Goal: Information Seeking & Learning: Learn about a topic

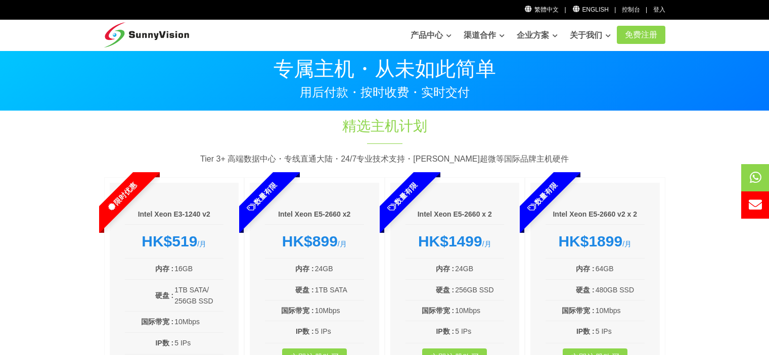
scroll to position [101, 0]
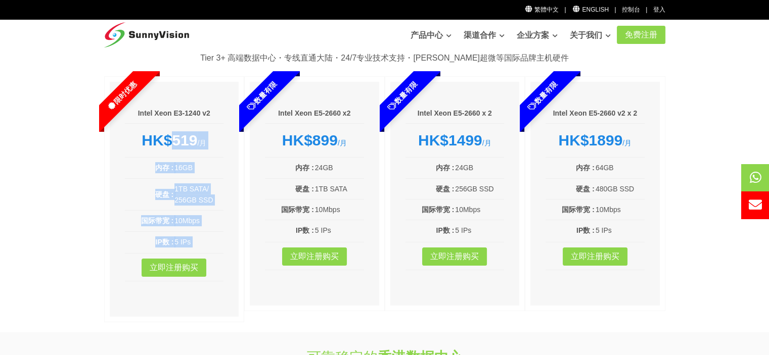
drag, startPoint x: 166, startPoint y: 137, endPoint x: 222, endPoint y: 254, distance: 129.5
click at [222, 254] on div "Intel Xeon E3-1240 v2 HK$519 /月 内存 : 16GB 硬盘 : 1TB SATA/ 256GB SSD 国际带宽 : 10Mbp…" at bounding box center [174, 199] width 129 height 235
click at [230, 249] on div "Intel Xeon E3-1240 v2 HK$519 /月 内存 : 16GB 硬盘 : 1TB SATA/ 256GB SSD 国际带宽 : 10Mbp…" at bounding box center [174, 199] width 129 height 235
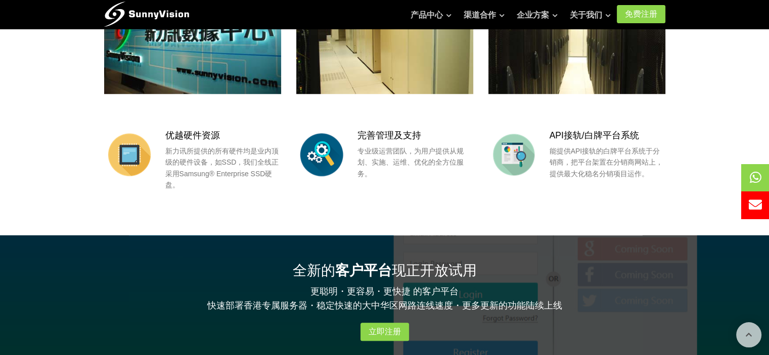
scroll to position [758, 0]
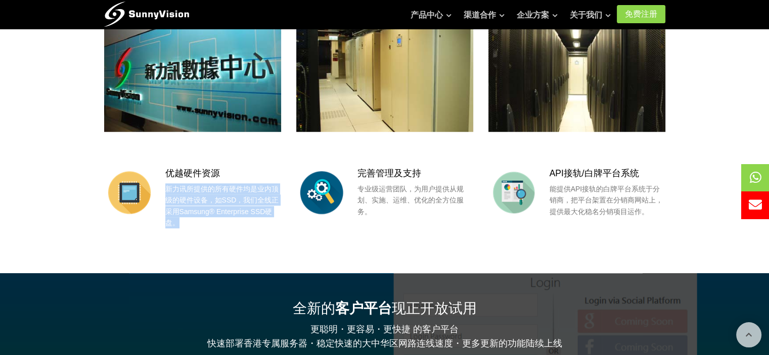
drag, startPoint x: 165, startPoint y: 184, endPoint x: 304, endPoint y: 225, distance: 145.4
click at [276, 226] on p "新力讯所提供的所有硬件均是业内顶级的硬件设备，如SSD，我们全线正采用Samsung® Enterprise SSD硬盘。" at bounding box center [223, 205] width 116 height 45
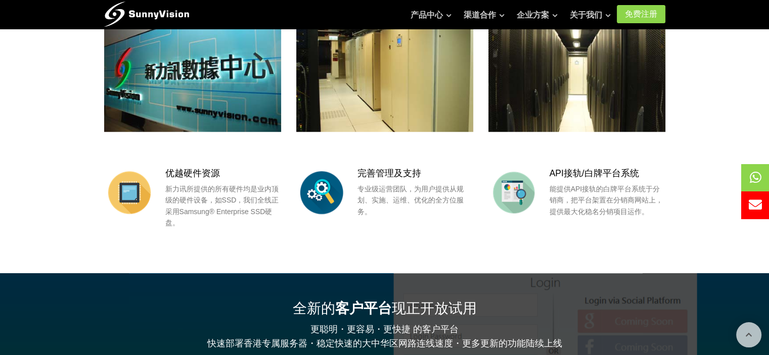
click at [404, 200] on p "专业级运营团队，为用户提供从规划、实施、运维、优化的全方位服务。" at bounding box center [415, 200] width 116 height 34
click at [604, 203] on p "能提供API接轨的白牌平台系统于分销商，把平台架置在分销商网站上，提供最大化稳名分销项目运作。" at bounding box center [607, 200] width 116 height 34
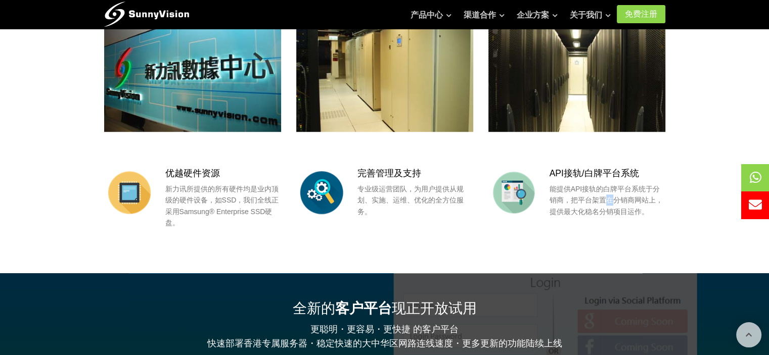
click at [604, 202] on p "能提供API接轨的白牌平台系统于分销商，把平台架置在分销商网站上，提供最大化稳名分销项目运作。" at bounding box center [607, 200] width 116 height 34
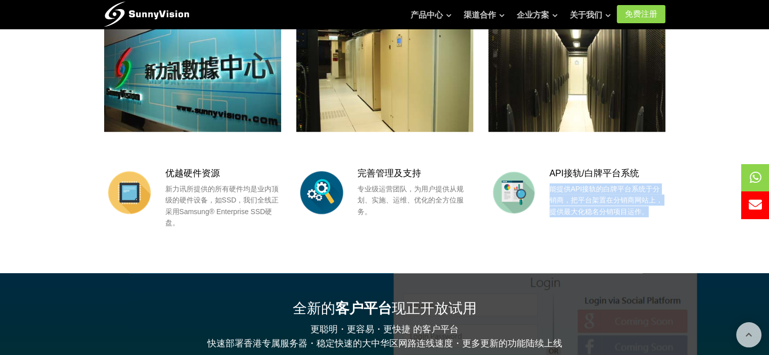
click at [604, 202] on p "能提供API接轨的白牌平台系统于分销商，把平台架置在分销商网站上，提供最大化稳名分销项目运作。" at bounding box center [607, 200] width 116 height 34
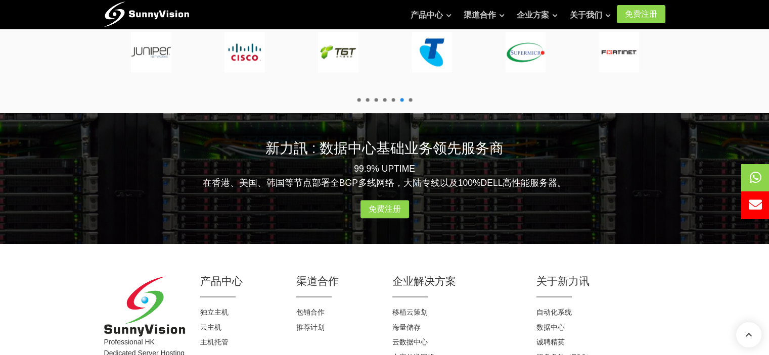
scroll to position [1314, 0]
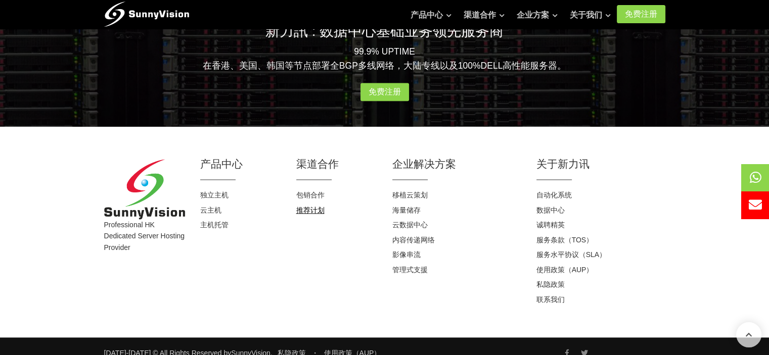
click at [315, 212] on link "推荐计划" at bounding box center [310, 210] width 28 height 8
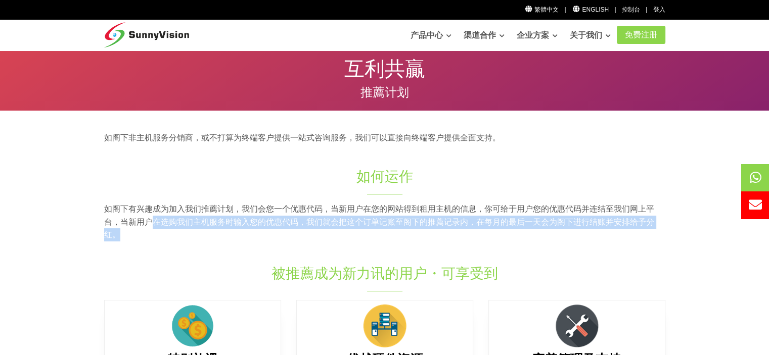
drag, startPoint x: 150, startPoint y: 219, endPoint x: 402, endPoint y: 236, distance: 252.7
click at [398, 240] on p "如阁下有兴趣成为加入我们推薦计划，我们会您一个优惠代码，当新用户在您的网站得到租用主机的信息，你可给于用户您的优惠代码并连结至我们网上平台，当新用户在选购我们…" at bounding box center [384, 222] width 561 height 39
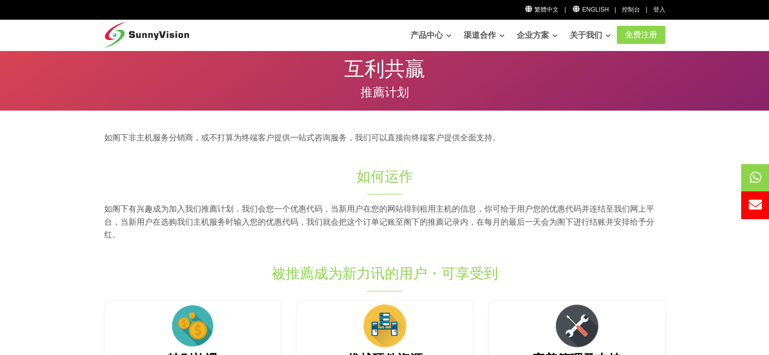
click at [203, 144] on p "如阁下非主机服务分销商，或不打算为终端客户提供一站式咨询服务，我们可以直接向终端客户提供全面支持。" at bounding box center [384, 137] width 561 height 13
click at [124, 139] on p "如阁下非主机服务分销商，或不打算为终端客户提供一站式咨询服务，我们可以直接向终端客户提供全面支持。" at bounding box center [384, 137] width 561 height 13
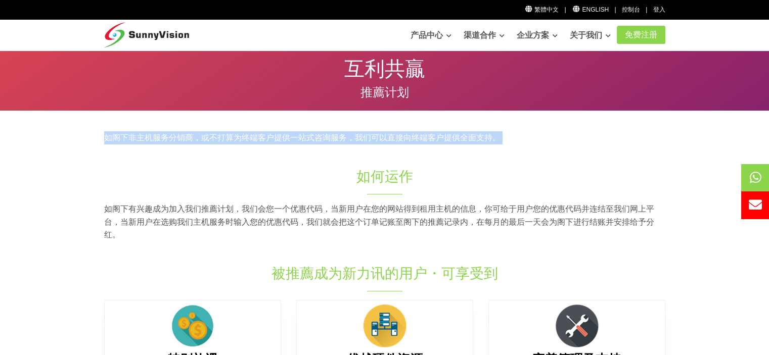
click at [124, 139] on p "如阁下非主机服务分销商，或不打算为终端客户提供一站式咨询服务，我们可以直接向终端客户提供全面支持。" at bounding box center [384, 137] width 561 height 13
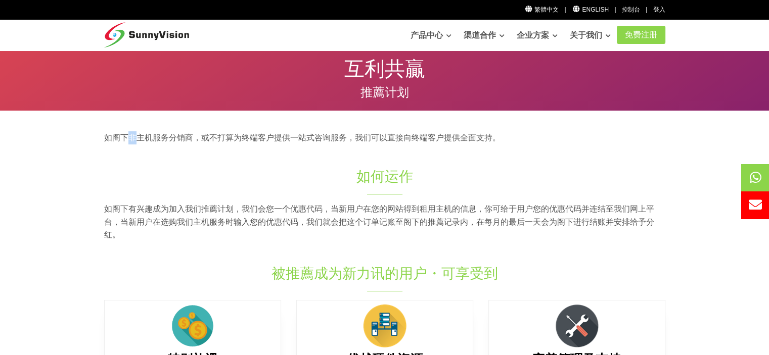
click at [124, 139] on p "如阁下非主机服务分销商，或不打算为终端客户提供一站式咨询服务，我们可以直接向终端客户提供全面支持。" at bounding box center [384, 137] width 561 height 13
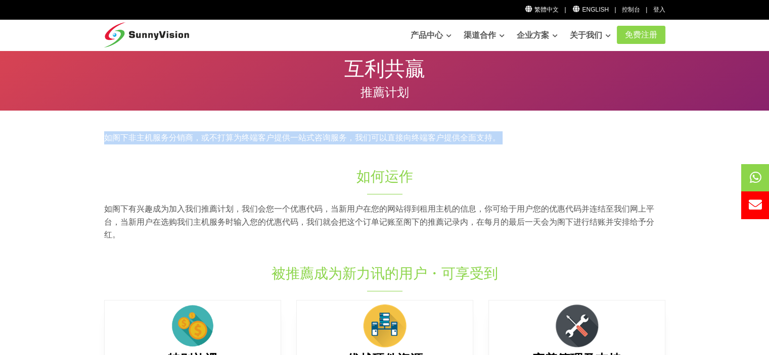
click at [124, 139] on p "如阁下非主机服务分销商，或不打算为终端客户提供一站式咨询服务，我们可以直接向终端客户提供全面支持。" at bounding box center [384, 137] width 561 height 13
